Goal: Information Seeking & Learning: Check status

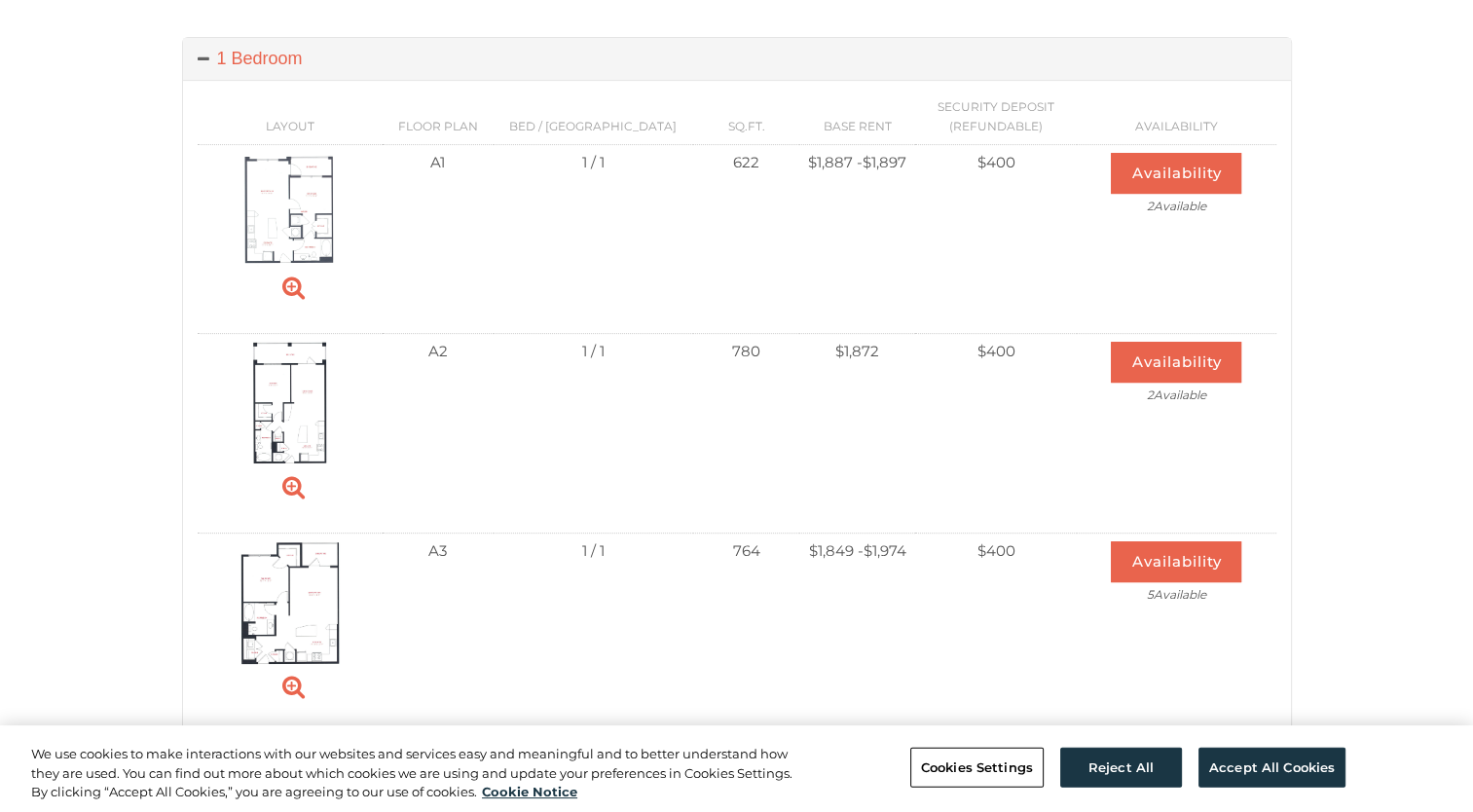
scroll to position [672, 0]
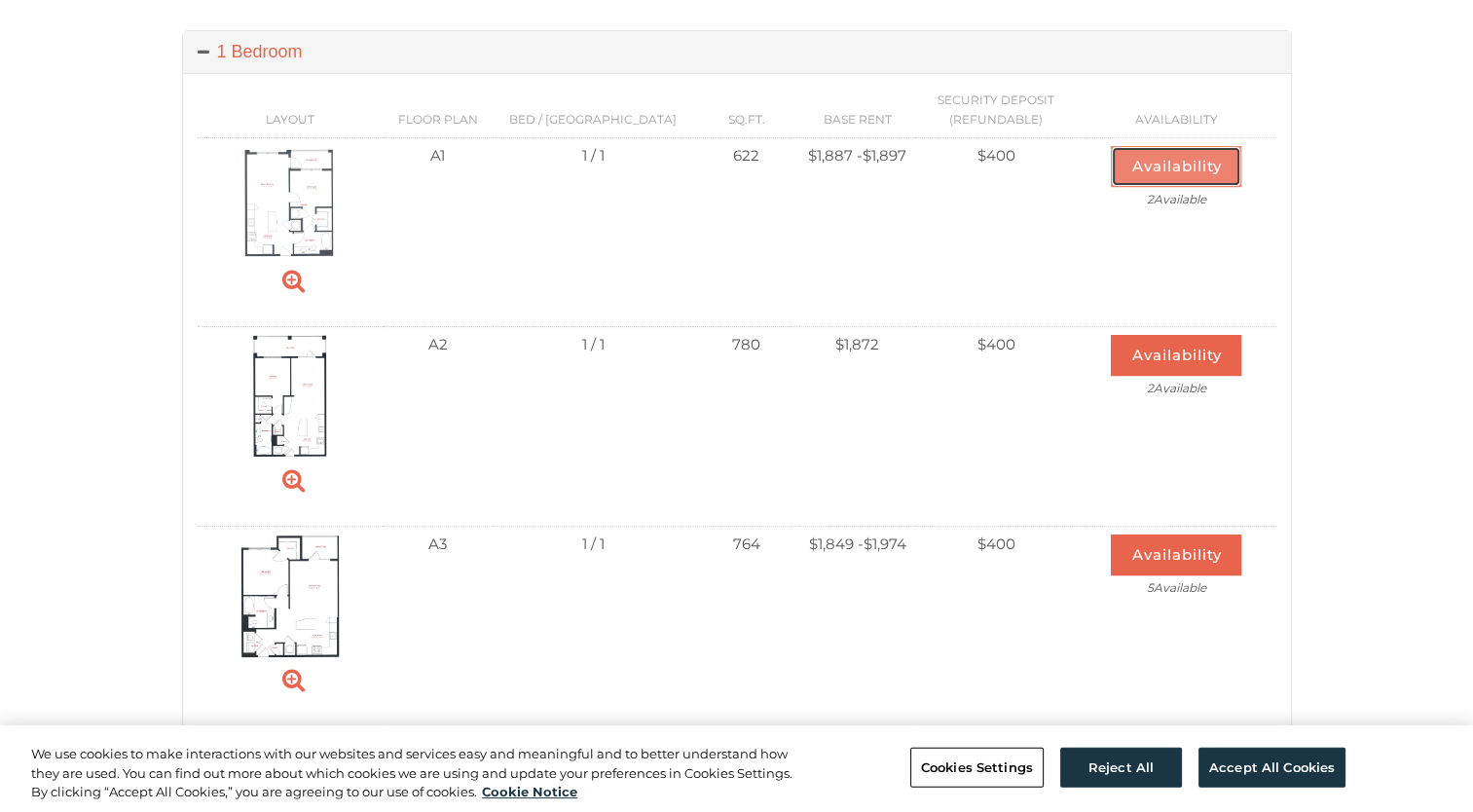
click at [1176, 164] on button "Availability" at bounding box center [1176, 166] width 130 height 40
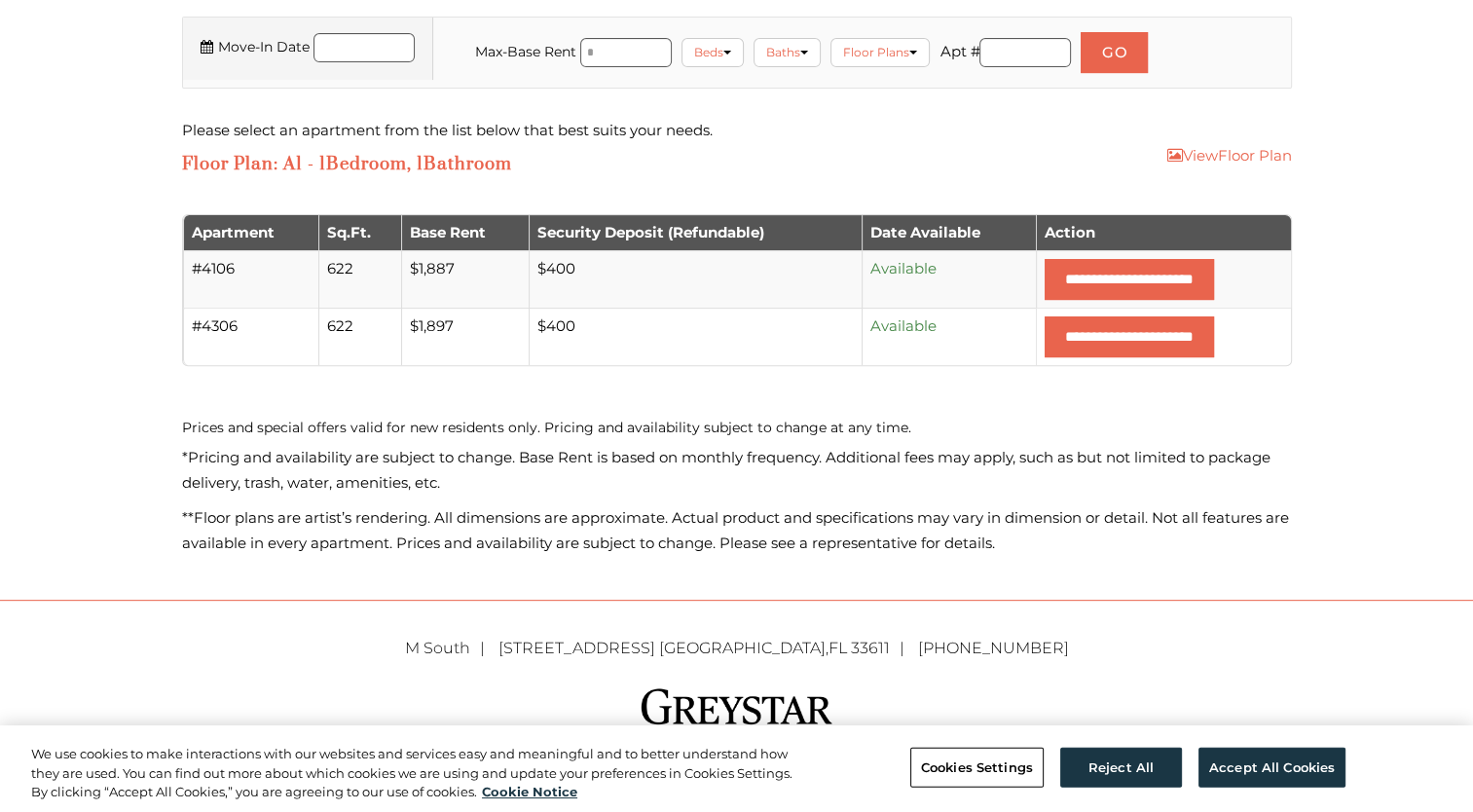
scroll to position [670, 0]
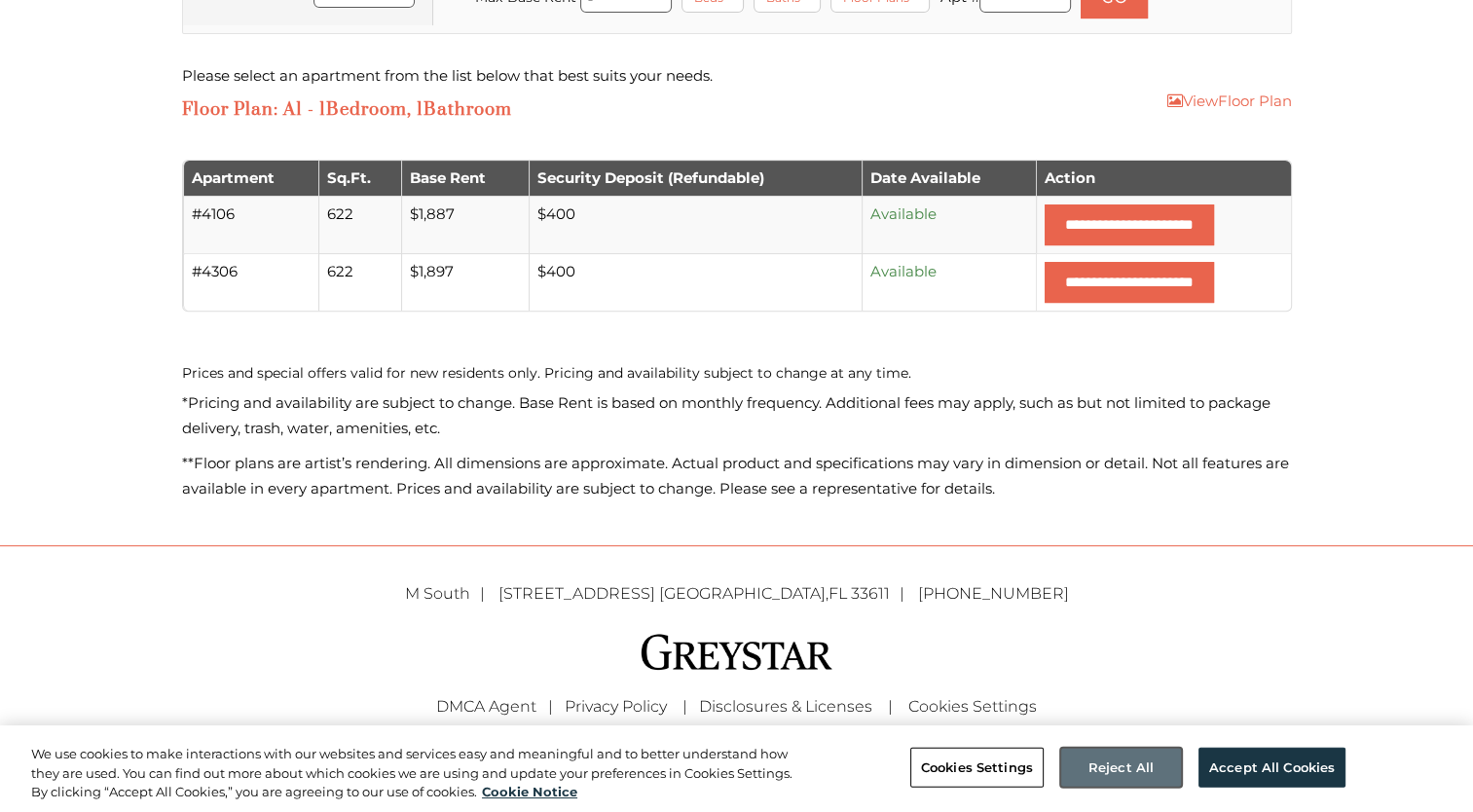
click at [1136, 767] on button "Reject All" at bounding box center [1121, 767] width 121 height 40
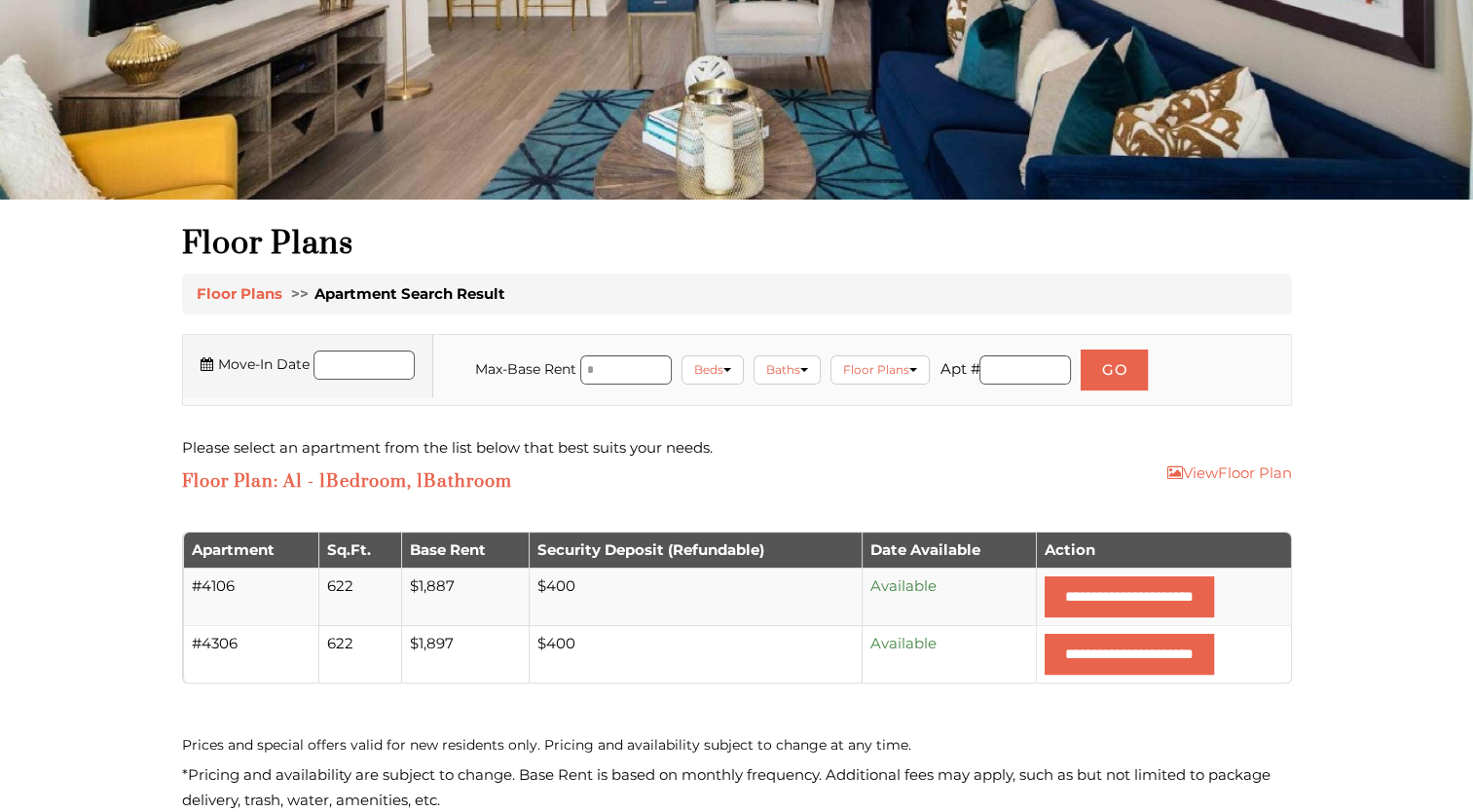
scroll to position [0, 0]
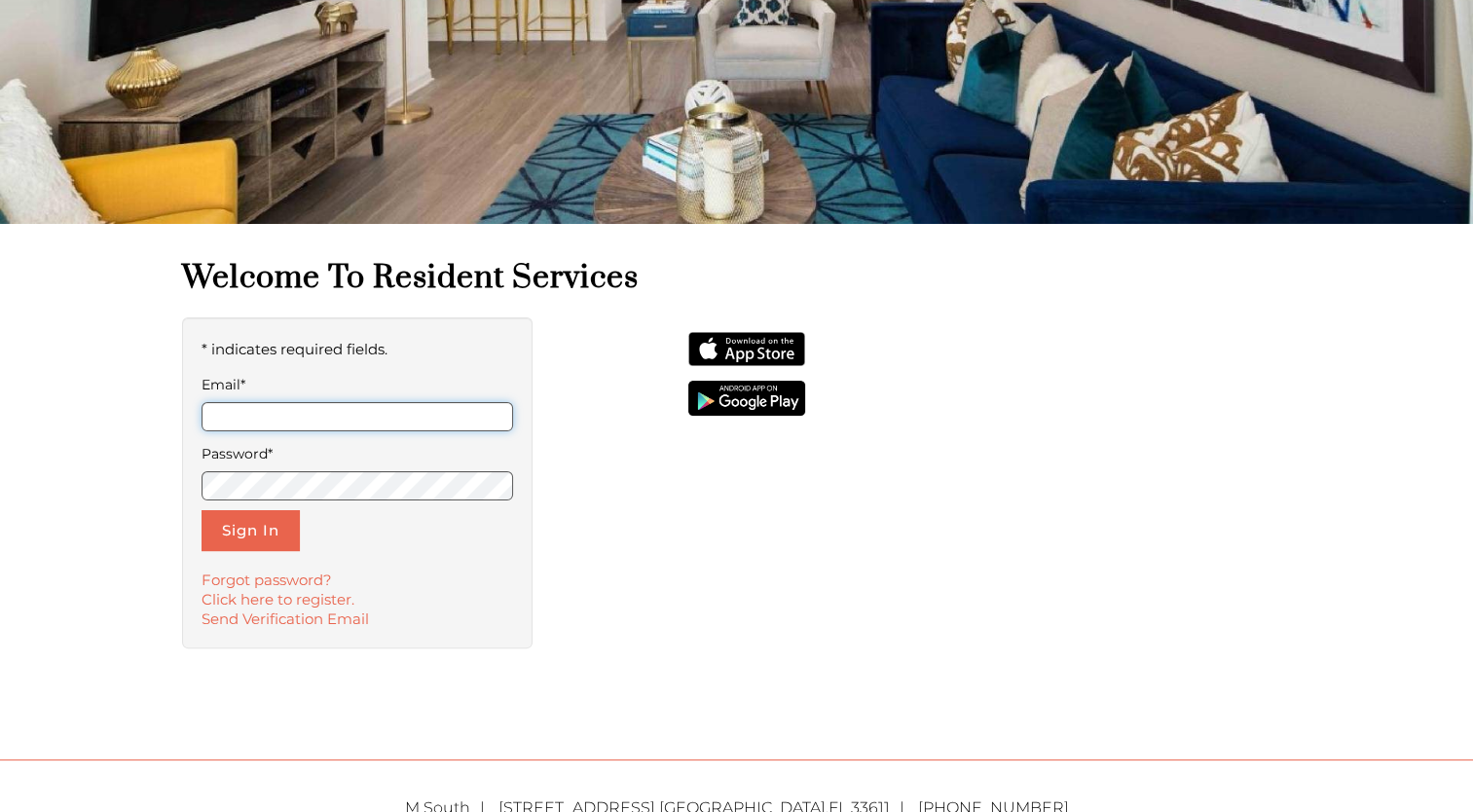
scroll to position [295, 0]
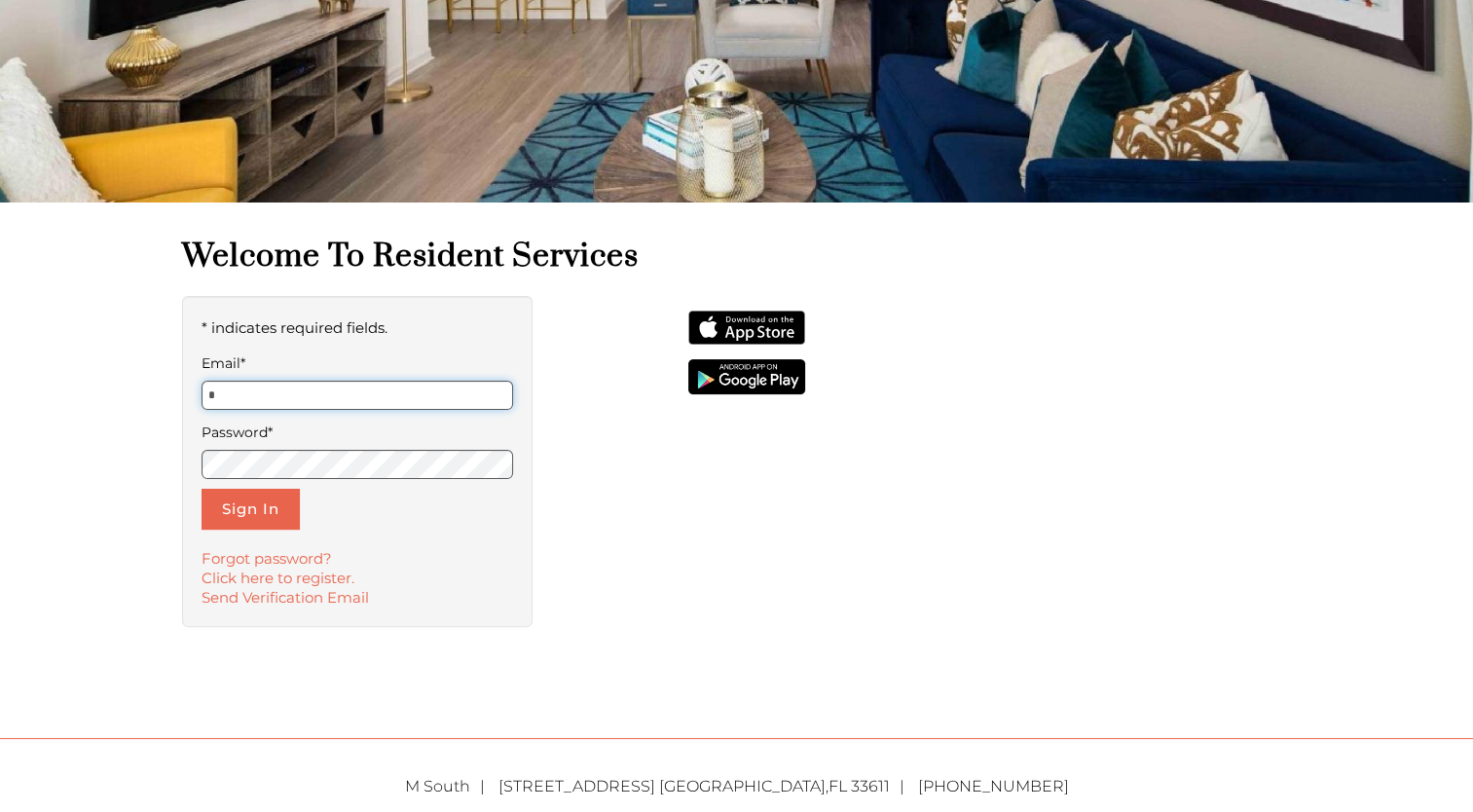
type input "**********"
click at [259, 514] on button "Sign In" at bounding box center [251, 508] width 99 height 40
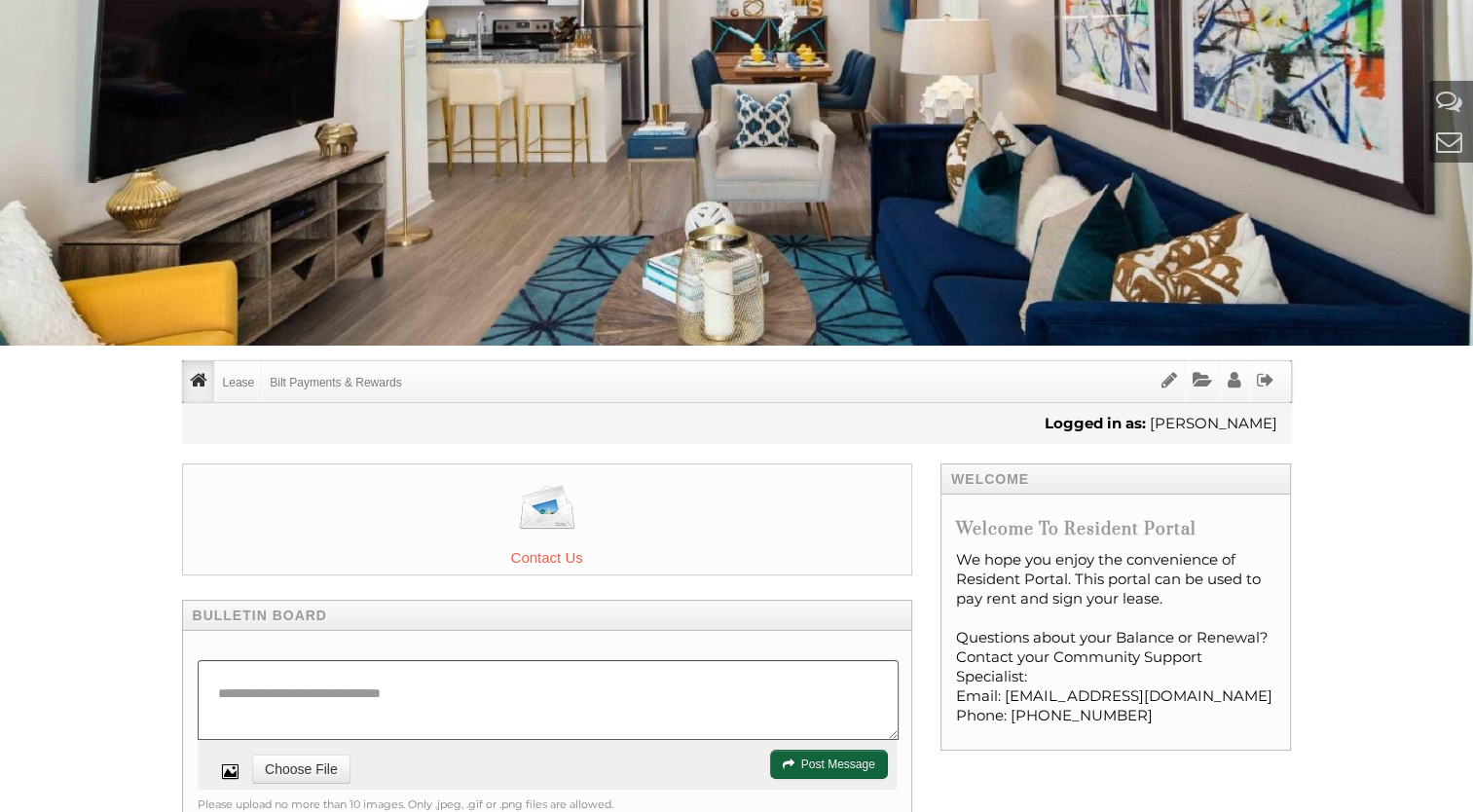
scroll to position [149, 0]
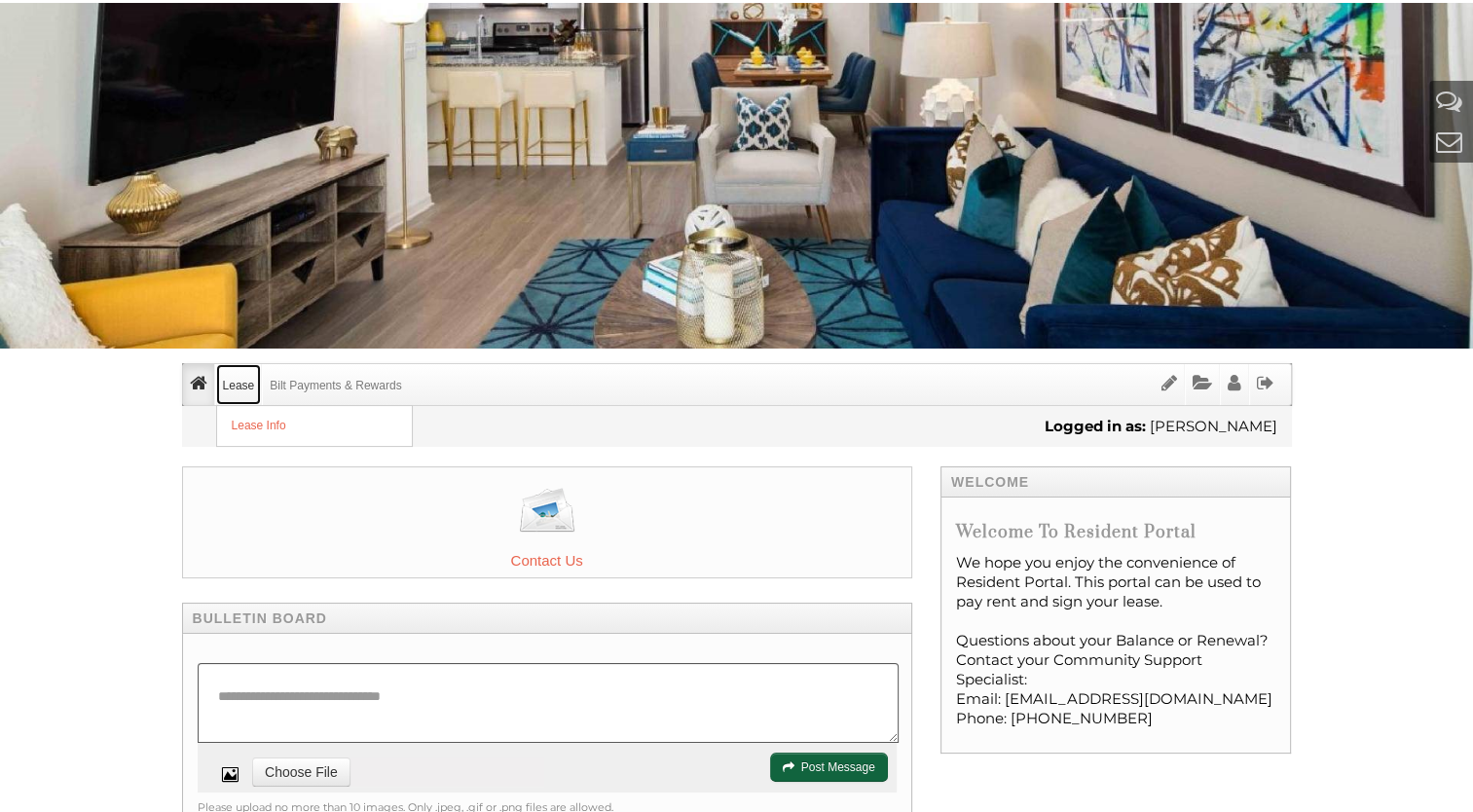
click at [227, 383] on link "Lease" at bounding box center [239, 384] width 45 height 40
click at [279, 435] on link "Lease Info" at bounding box center [314, 426] width 194 height 39
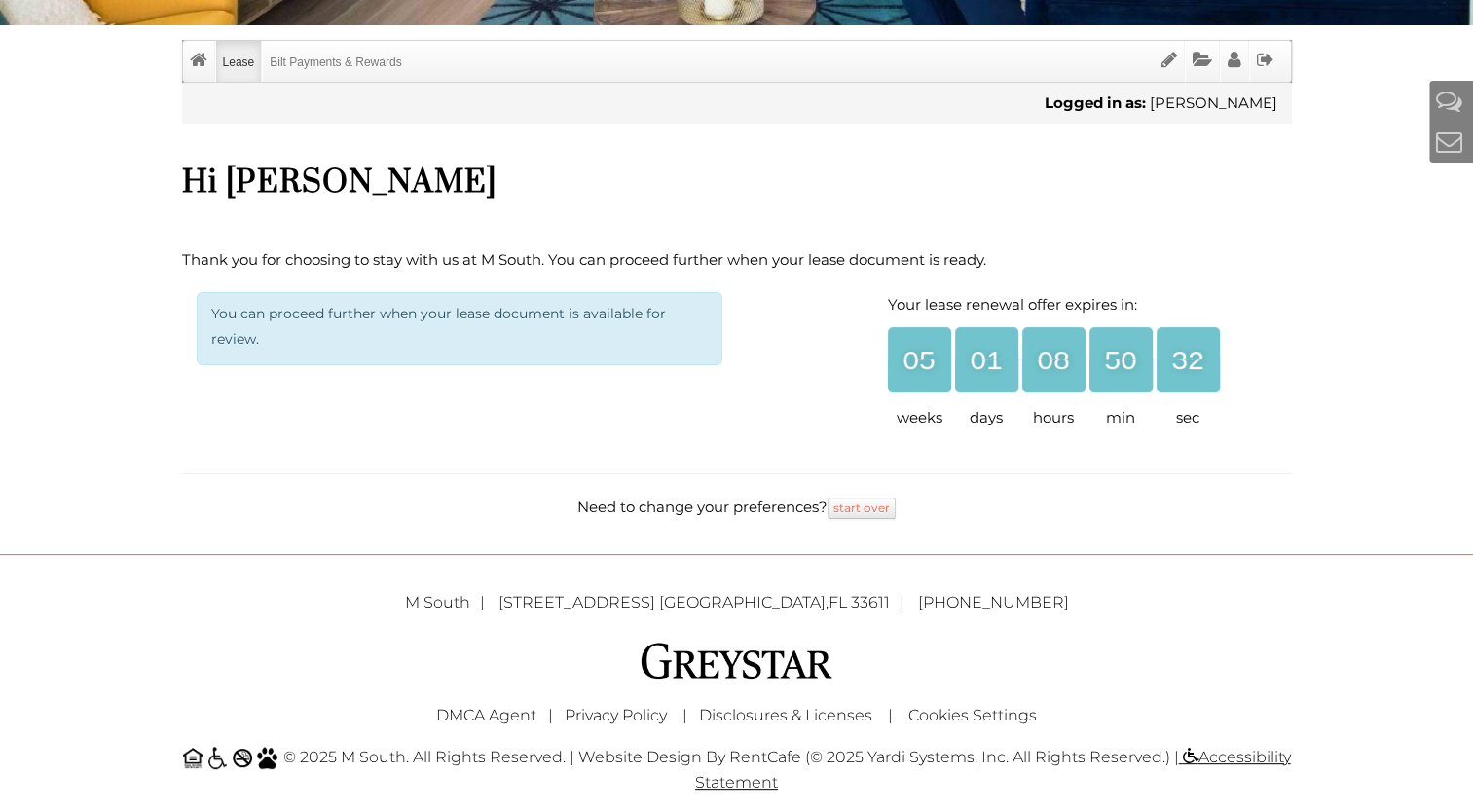
scroll to position [483, 0]
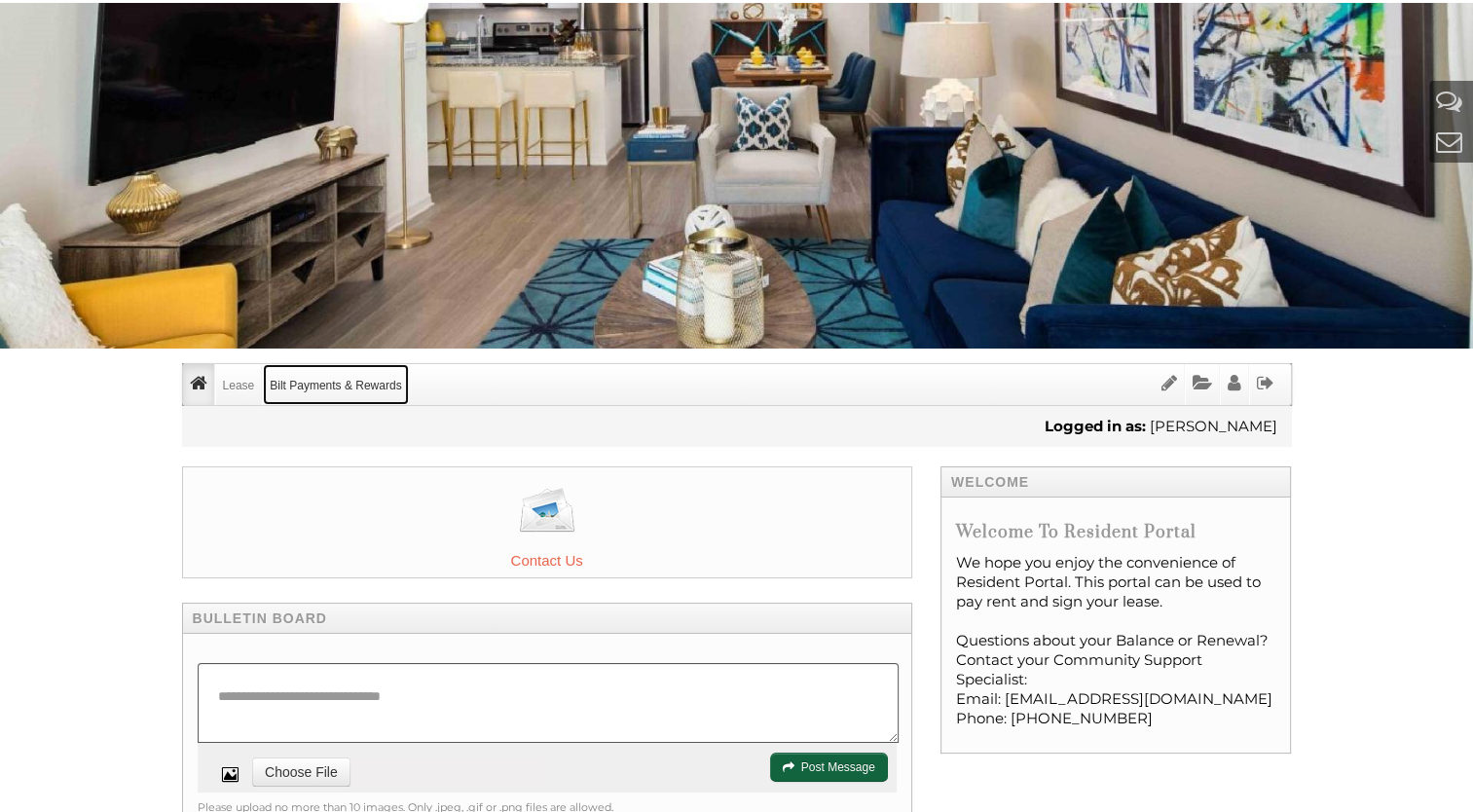
click at [375, 385] on link "Bilt Payments & Rewards" at bounding box center [334, 384] width 145 height 40
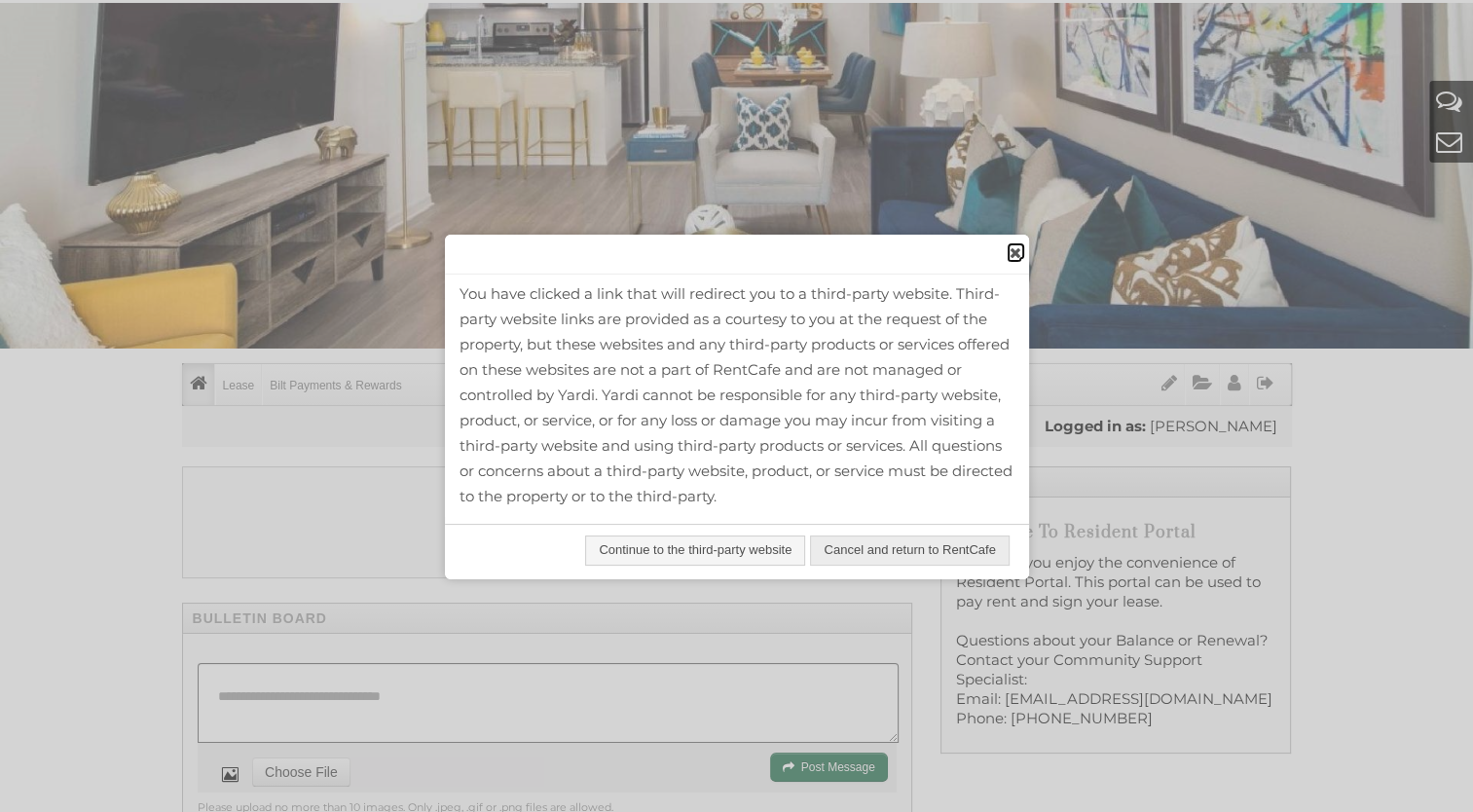
click at [1009, 258] on span "close" at bounding box center [1015, 253] width 16 height 21
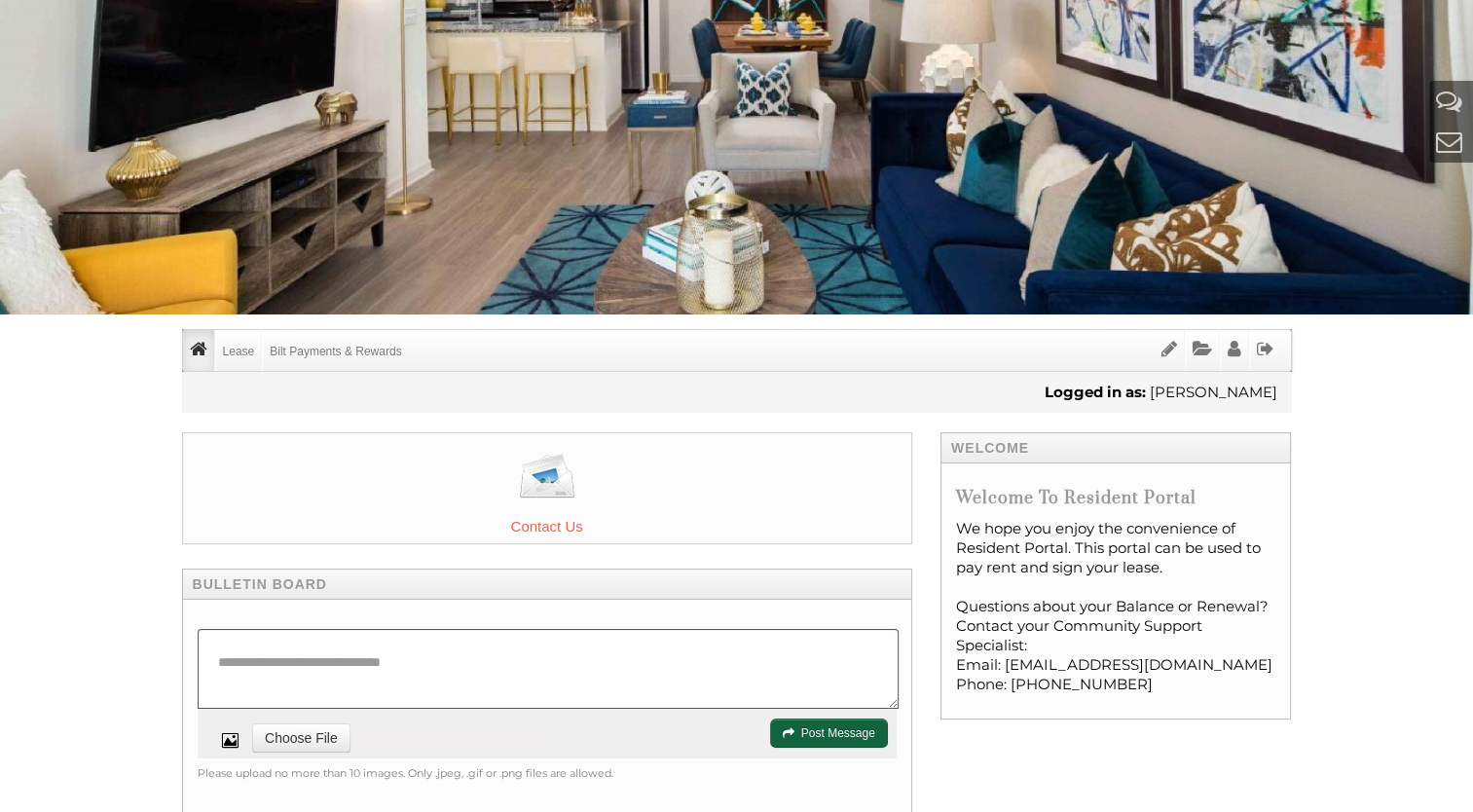
scroll to position [190, 0]
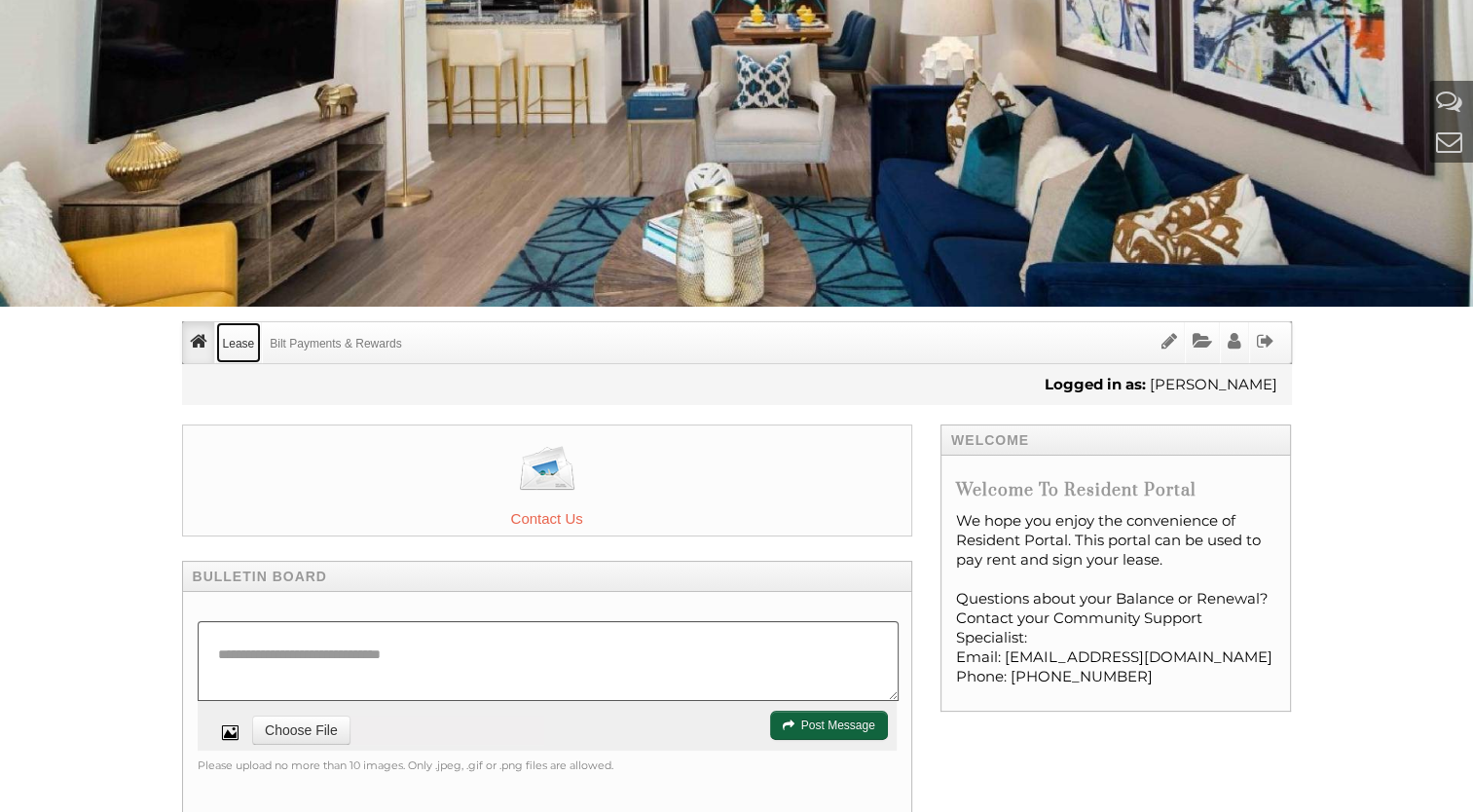
click at [242, 349] on link "Lease" at bounding box center [239, 342] width 45 height 40
click at [263, 383] on link "Lease Info" at bounding box center [314, 384] width 194 height 39
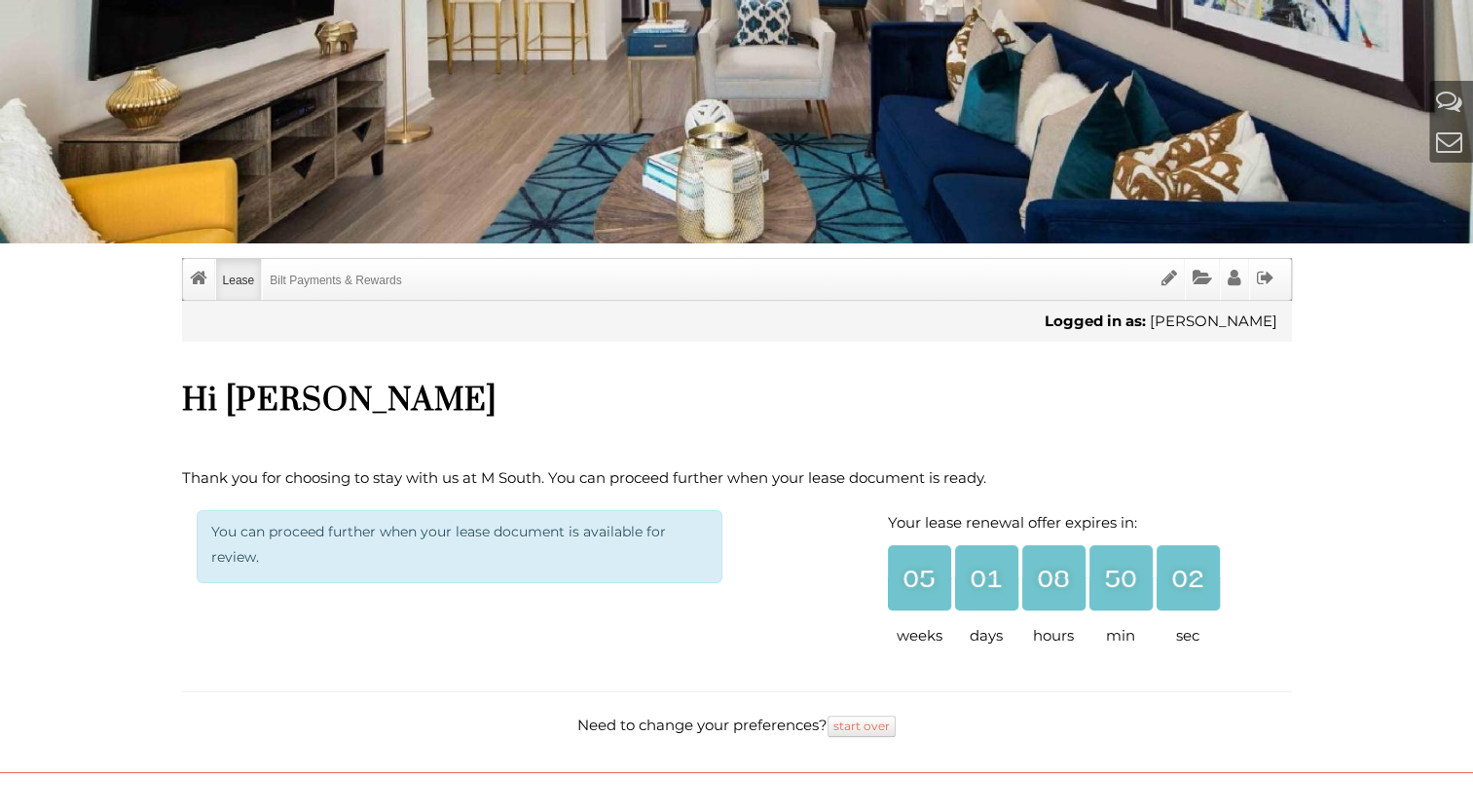
scroll to position [254, 0]
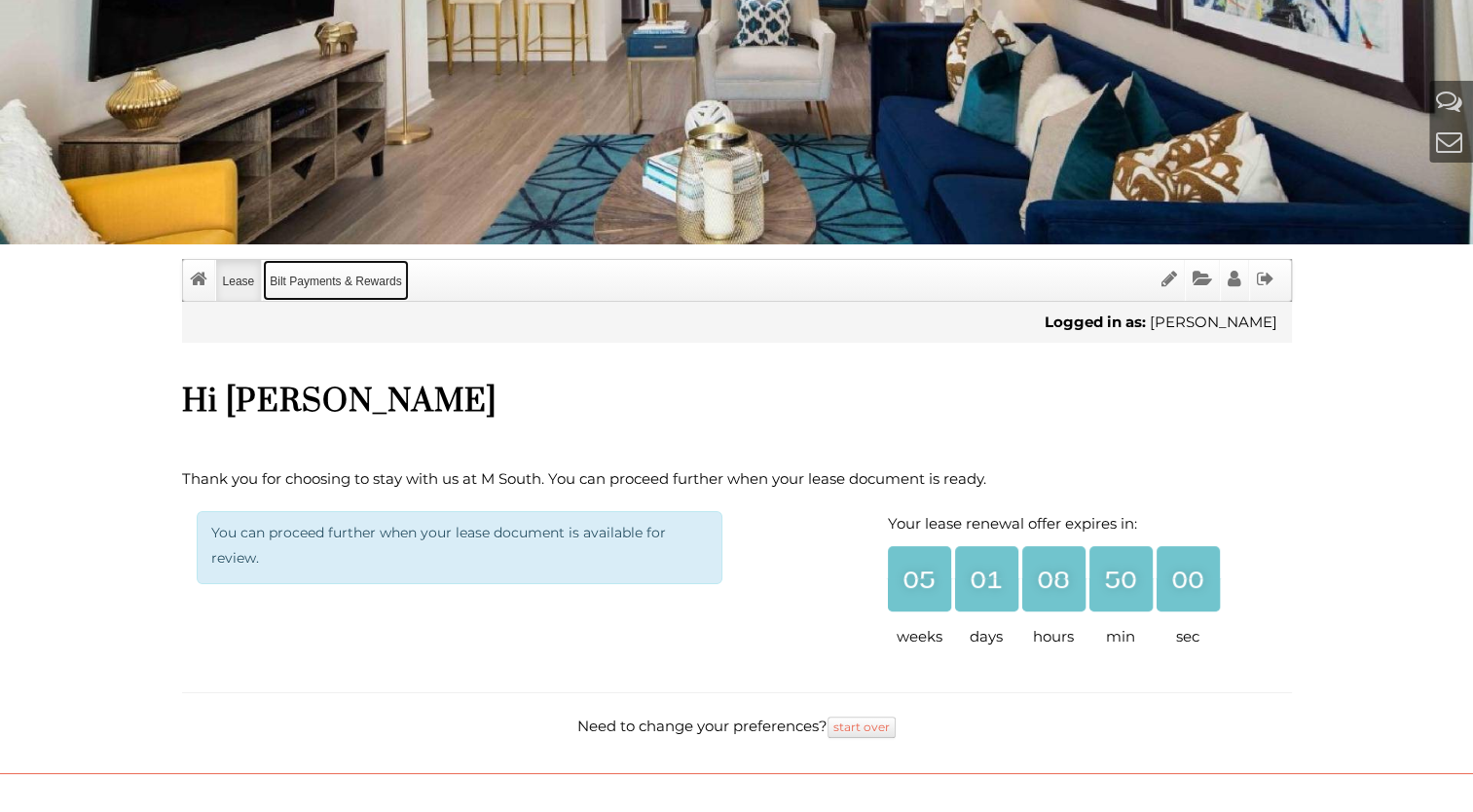
click at [338, 285] on link "Bilt Payments & Rewards" at bounding box center [334, 280] width 145 height 40
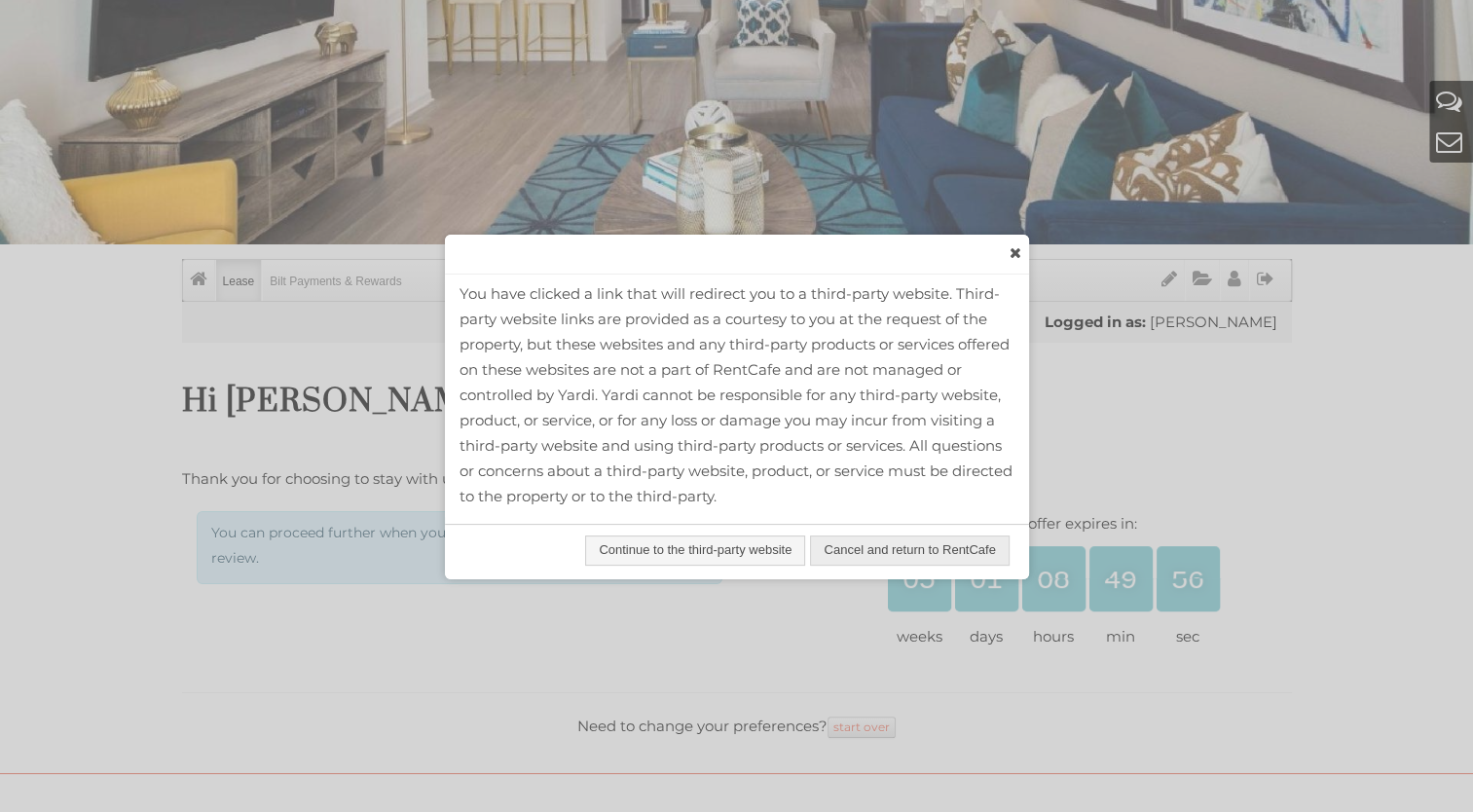
click at [748, 550] on span "Continue to the third-party website" at bounding box center [695, 551] width 218 height 29
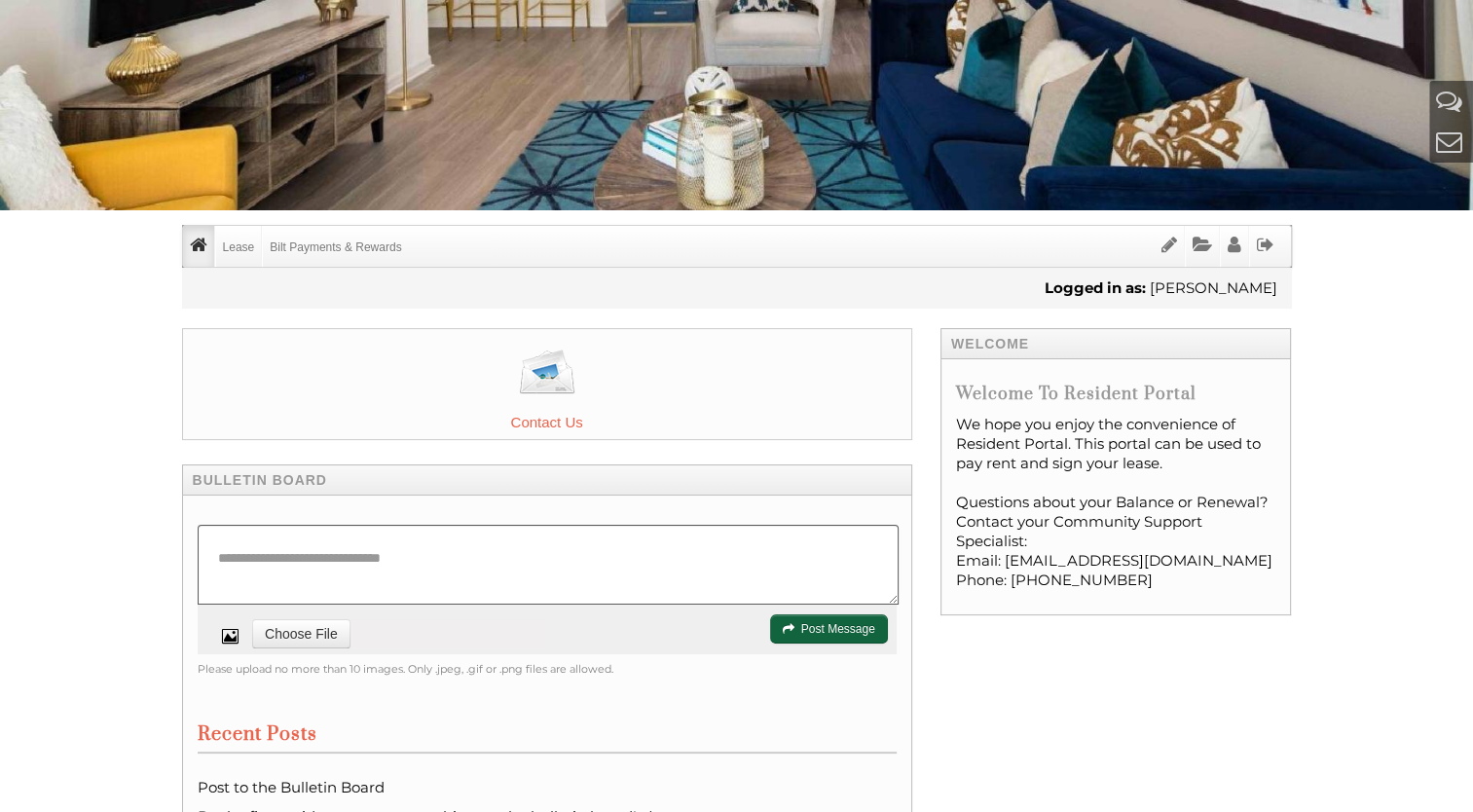
scroll to position [291, 0]
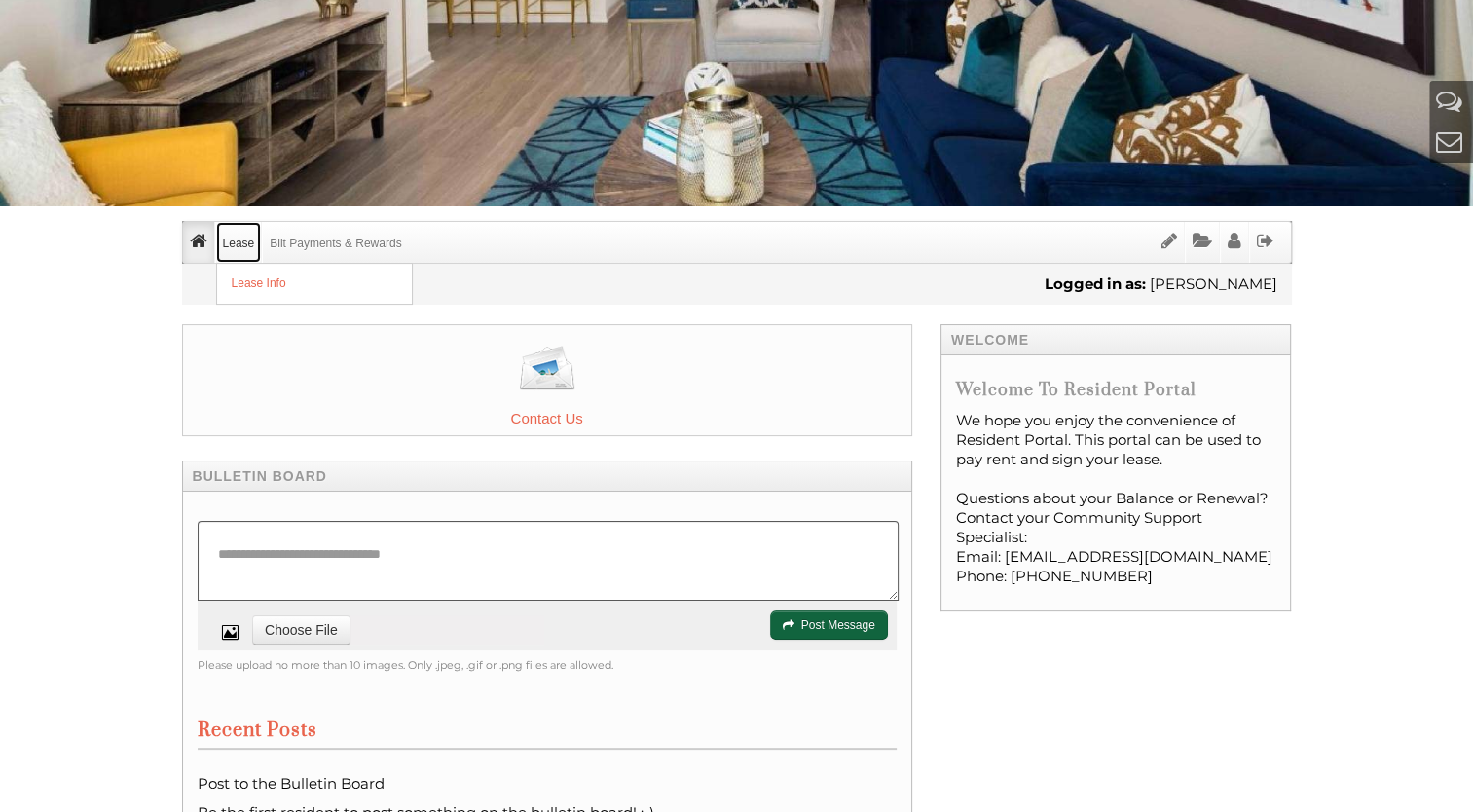
click at [240, 240] on link "Lease" at bounding box center [239, 242] width 45 height 40
click at [250, 287] on link "Lease Info" at bounding box center [314, 283] width 194 height 39
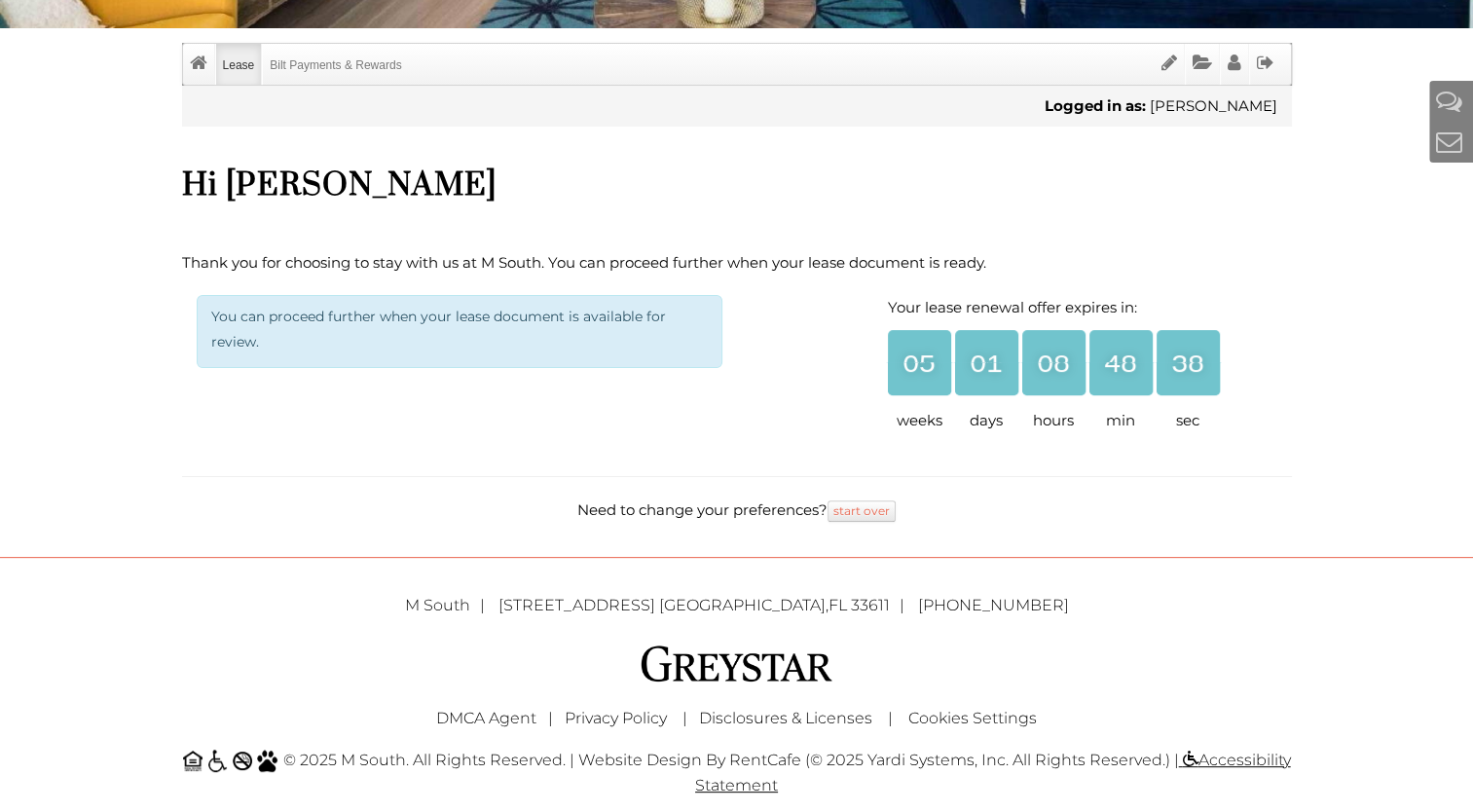
scroll to position [483, 0]
